Goal: Task Accomplishment & Management: Manage account settings

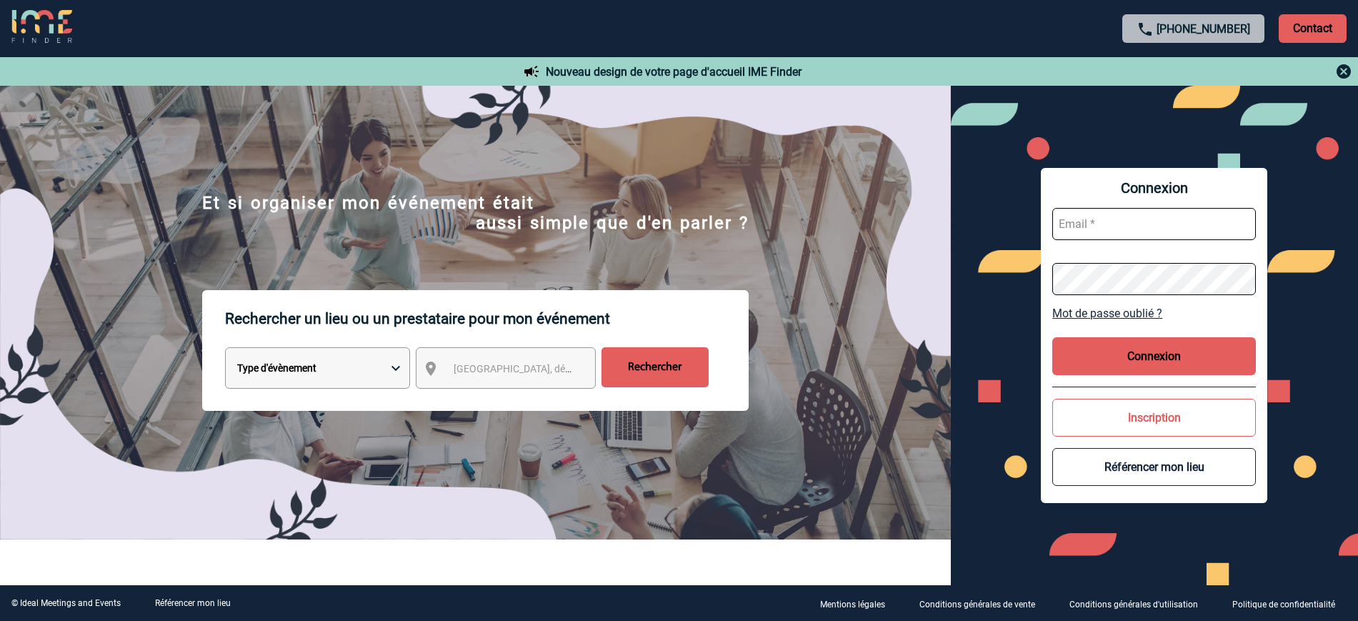
type input "[EMAIL_ADDRESS][DOMAIN_NAME]"
click at [1158, 356] on button "Connexion" at bounding box center [1155, 356] width 204 height 38
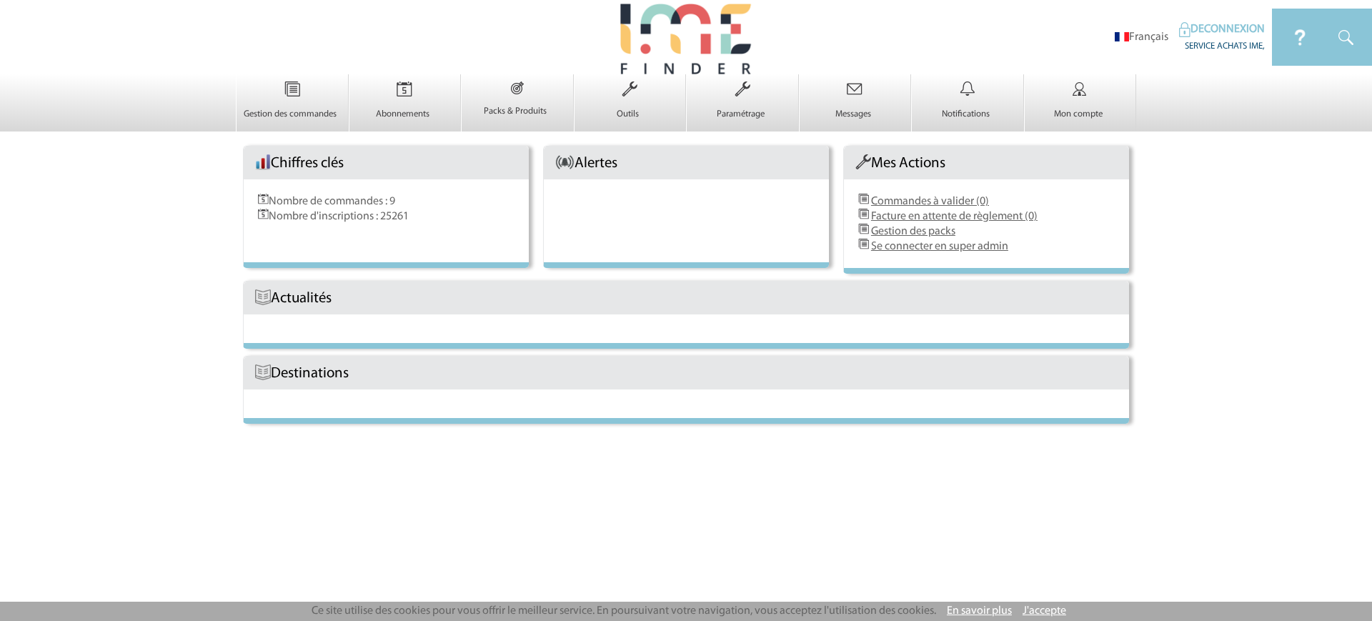
click at [400, 139] on div "Chiffres clés Nombre de commandes : 9 Nombre d'inscriptions : 25261 Alertes Mes…" at bounding box center [686, 145] width 900 height 29
click at [401, 122] on td "Abonnements 0" at bounding box center [405, 102] width 113 height 57
drag, startPoint x: 386, startPoint y: 124, endPoint x: 279, endPoint y: 19, distance: 150.1
click at [386, 124] on td "Abonnements 0" at bounding box center [405, 102] width 113 height 57
click at [404, 114] on p "Abonnements" at bounding box center [403, 114] width 108 height 11
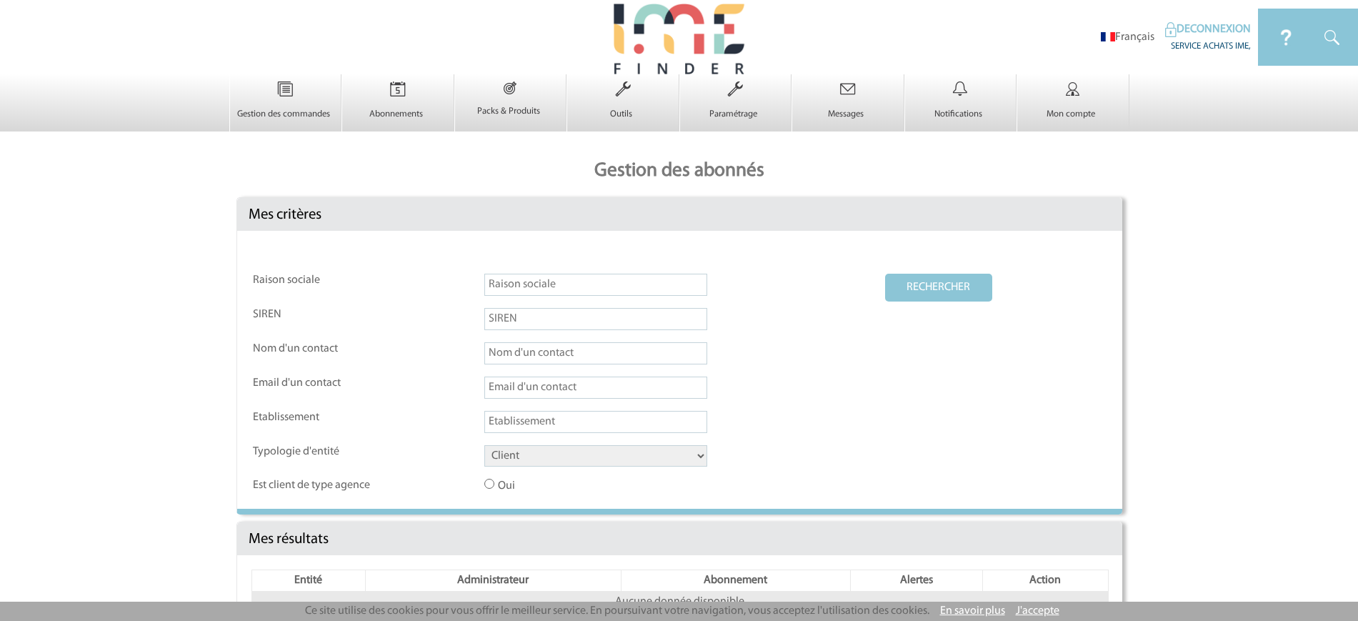
click at [535, 279] on input "text" at bounding box center [596, 285] width 223 height 22
paste input "Moxy Paris Clamart"
type input "Moxy Paris Clamart"
click at [551, 446] on select "Client Fournisseur Agence Promoteur Genius Backoffice" at bounding box center [596, 455] width 223 height 21
select select "FOURNISSEUR"
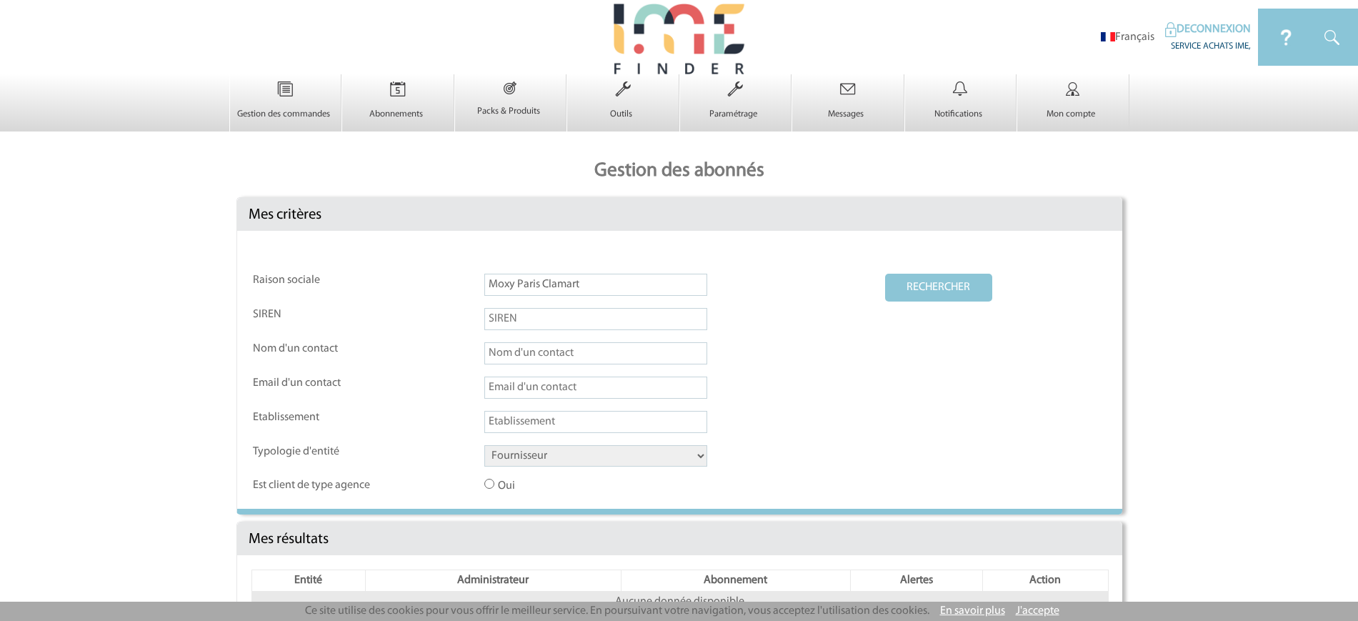
click at [485, 446] on select "Client Fournisseur Agence Promoteur Genius Backoffice" at bounding box center [596, 455] width 223 height 21
click at [953, 287] on button "RECHERCHER" at bounding box center [938, 288] width 107 height 28
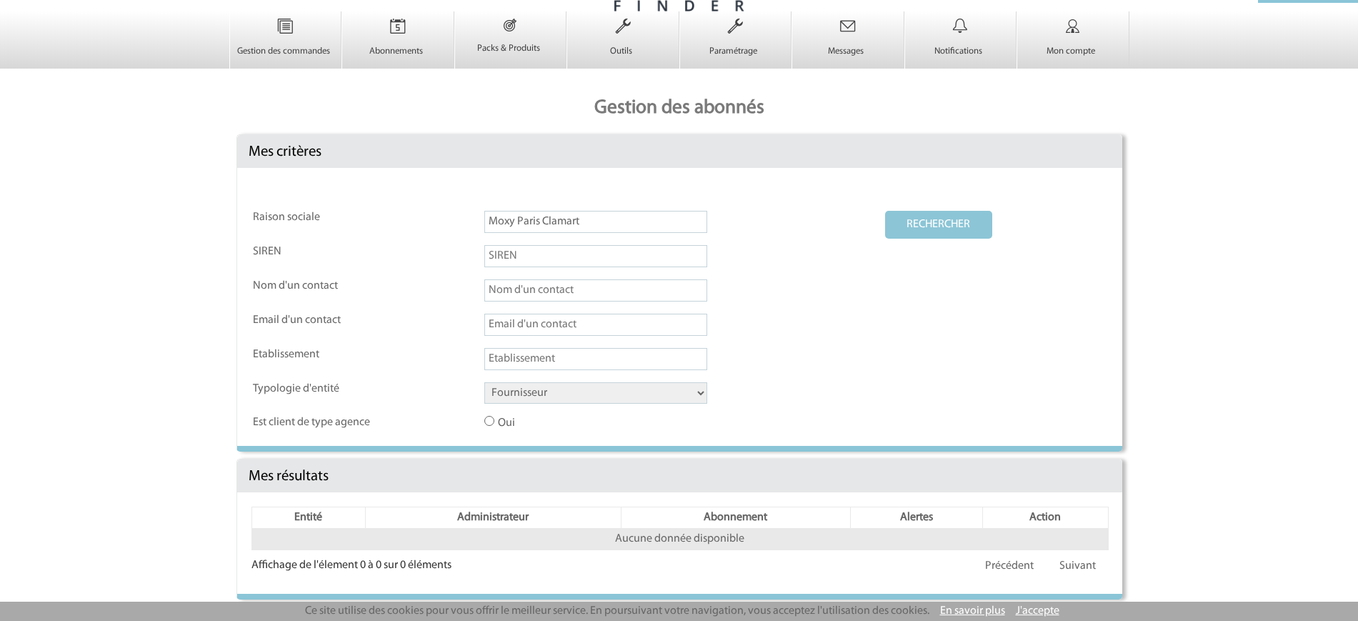
click at [932, 219] on button "RECHERCHER" at bounding box center [938, 225] width 107 height 28
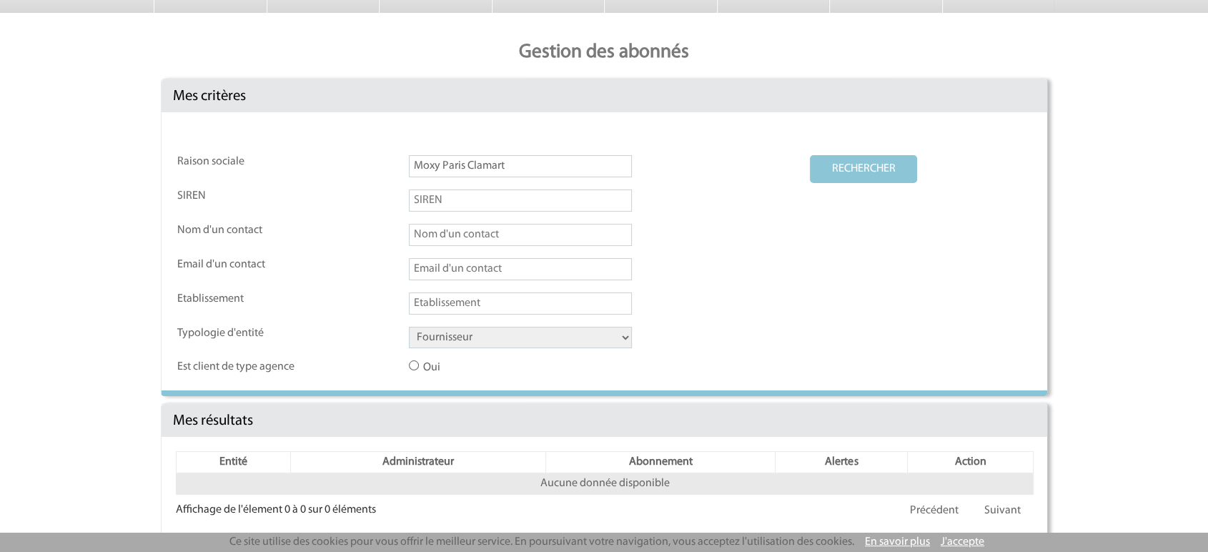
scroll to position [136, 0]
